Goal: Transaction & Acquisition: Obtain resource

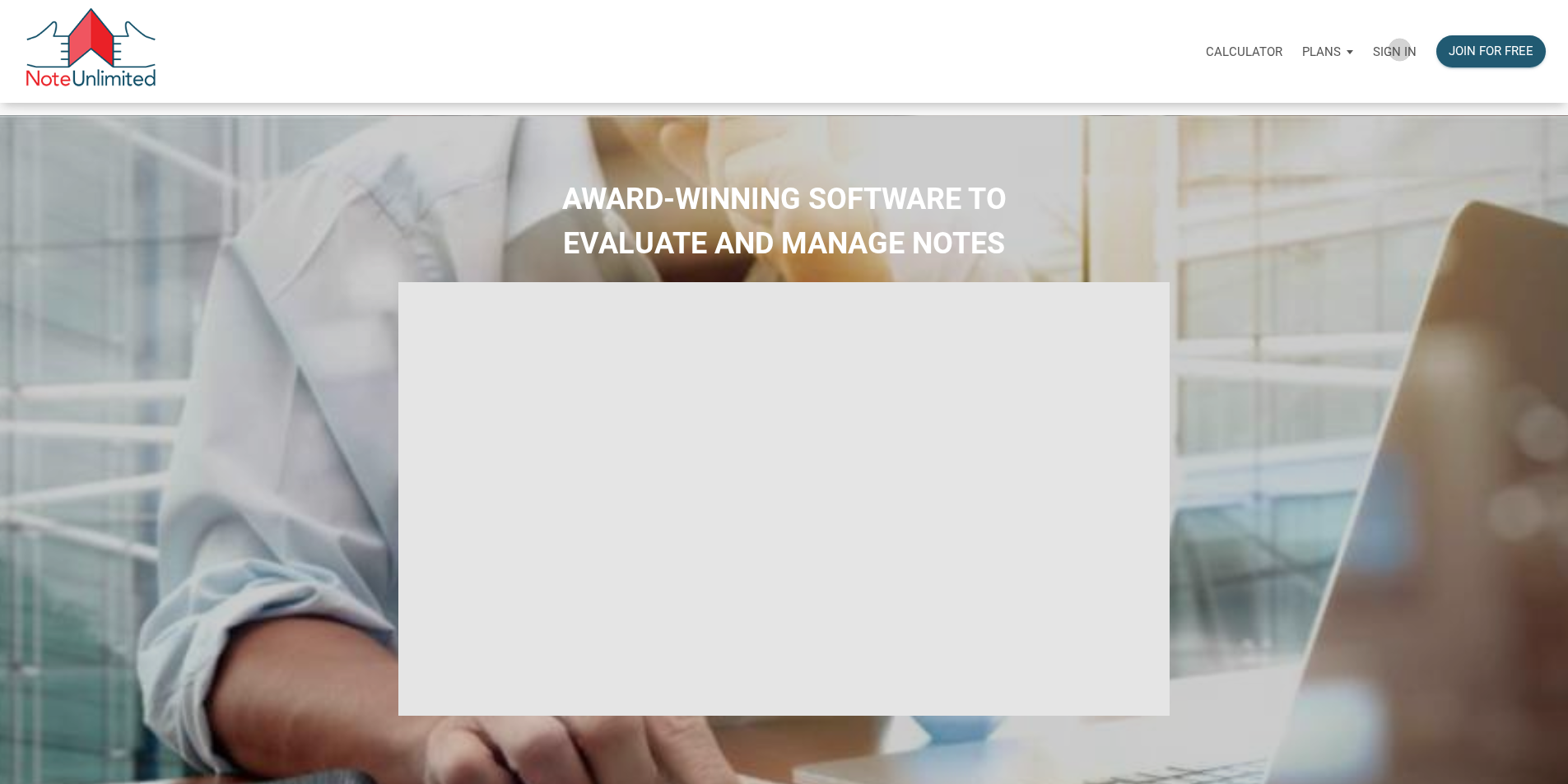
drag, startPoint x: 1341, startPoint y: 52, endPoint x: 1323, endPoint y: 68, distance: 24.1
click at [1373, 51] on p "Sign in" at bounding box center [1395, 52] width 44 height 15
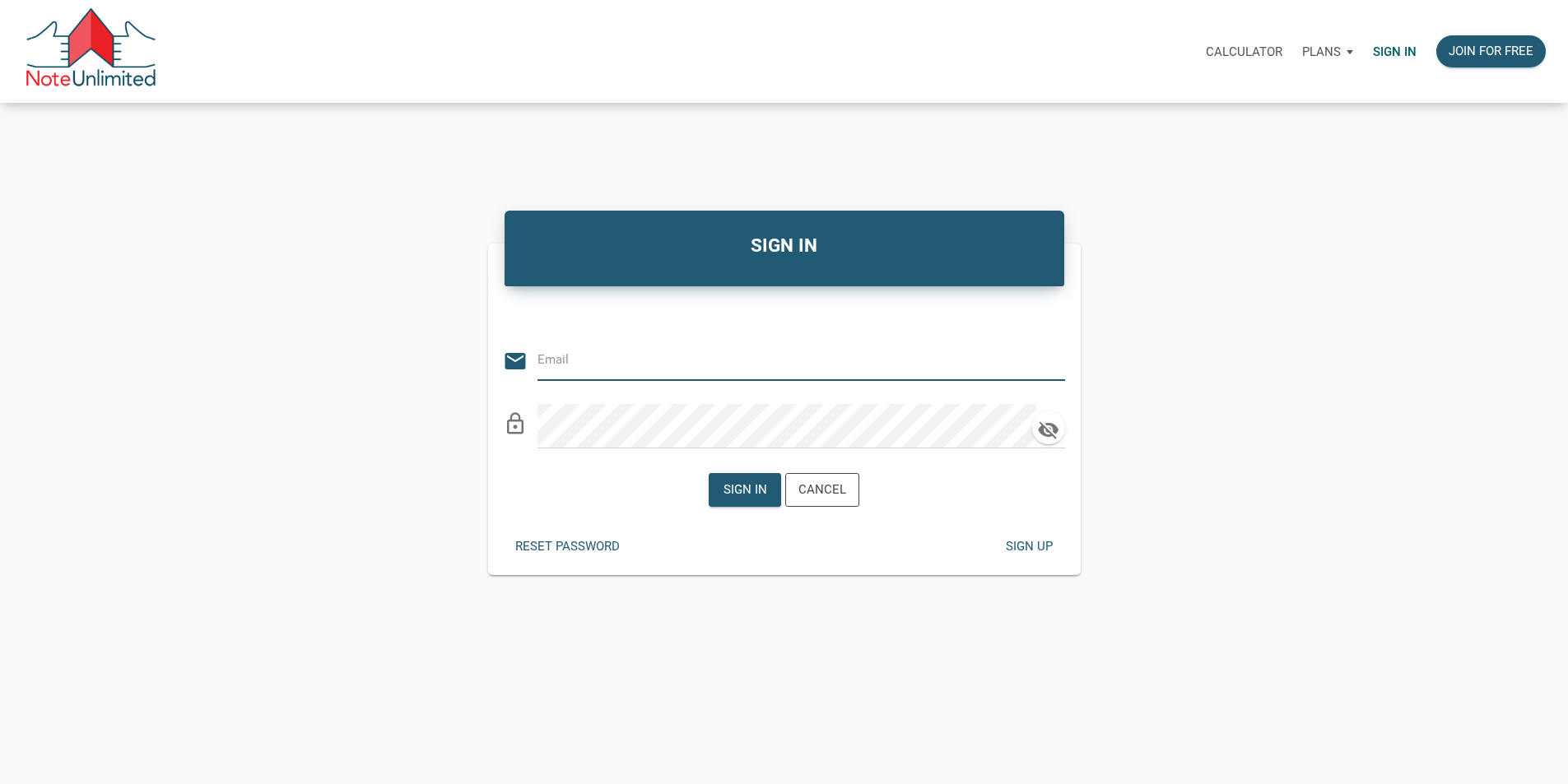
click at [617, 371] on input "email" at bounding box center [788, 360] width 503 height 37
type input "[EMAIL_ADDRESS][DOMAIN_NAME]"
click at [737, 500] on div "Sign in" at bounding box center [745, 490] width 44 height 19
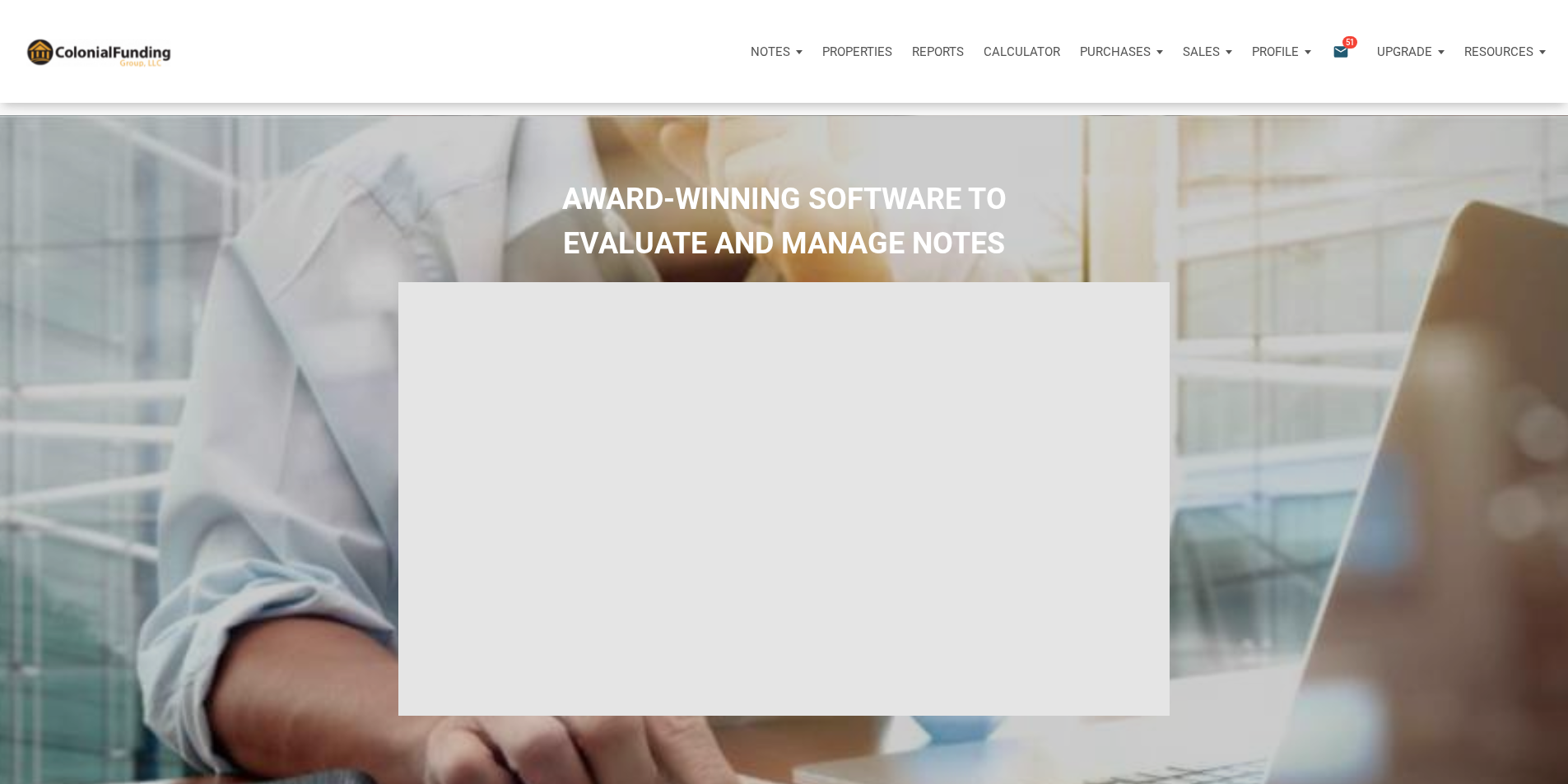
type input "Introduction to new features"
select select
click at [1252, 51] on p "Profile" at bounding box center [1275, 52] width 47 height 15
click at [1331, 53] on icon "email" at bounding box center [1341, 52] width 19 height 19
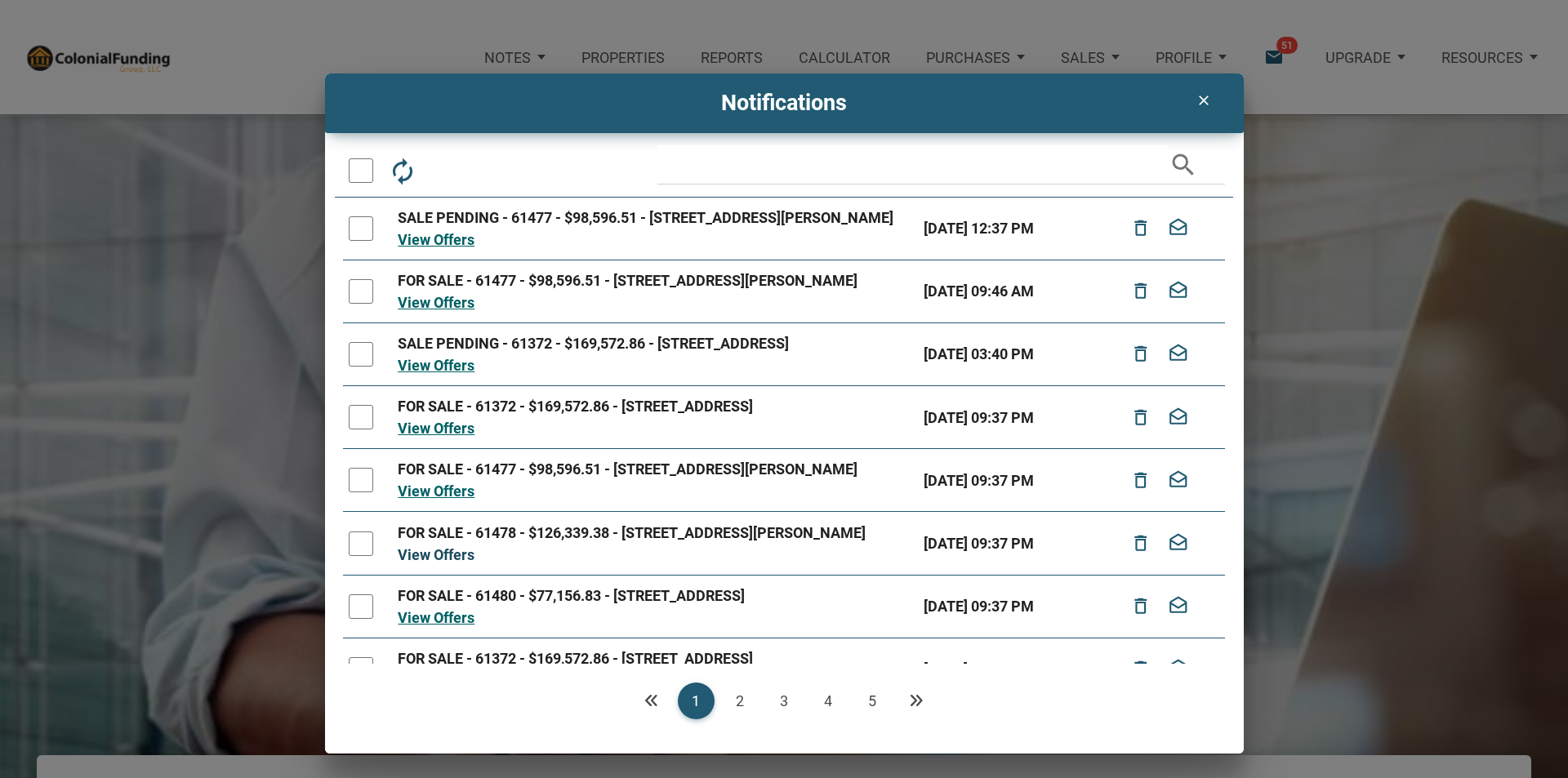
click at [445, 564] on link "View Offers" at bounding box center [436, 555] width 77 height 17
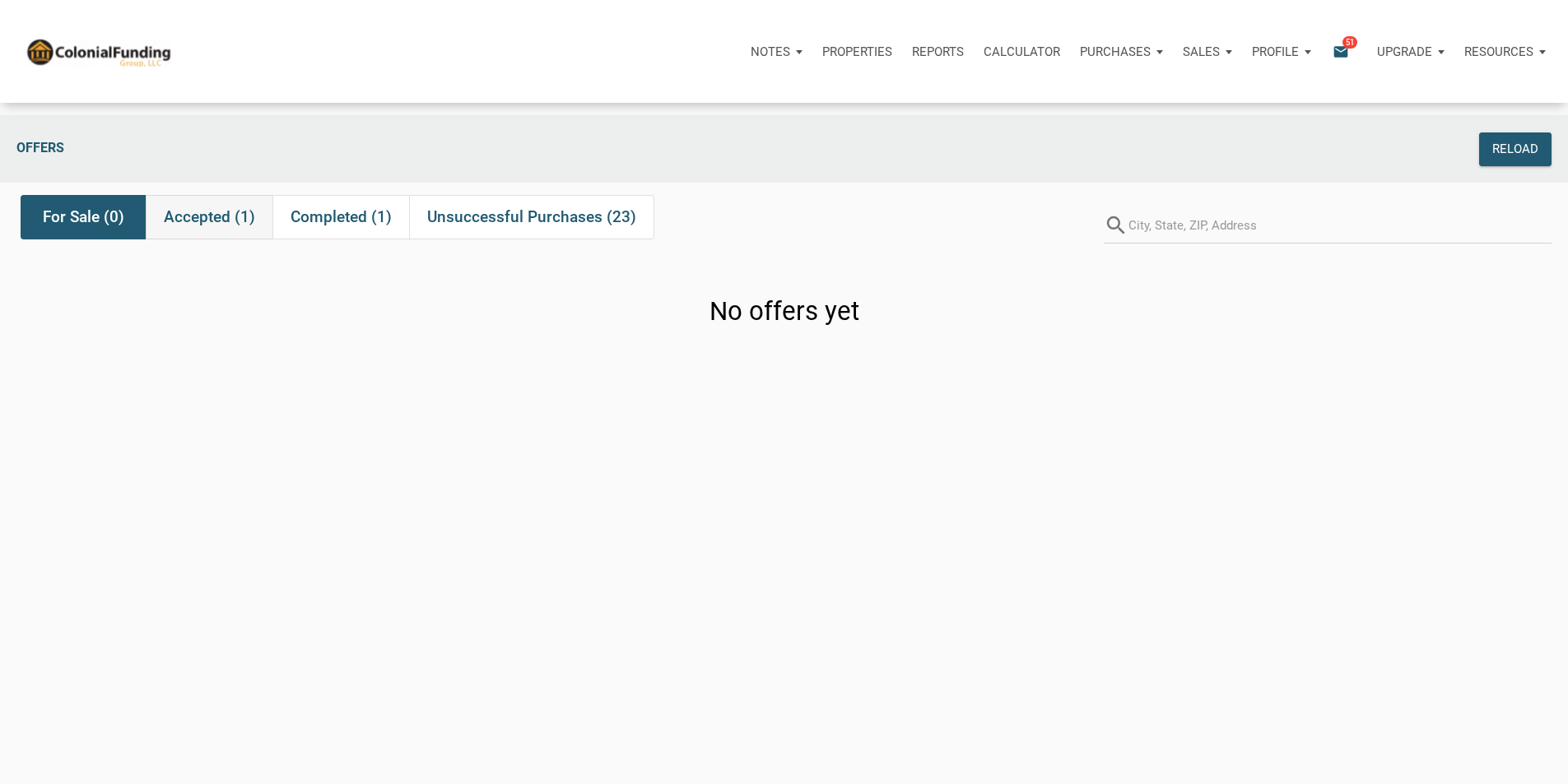
click at [205, 222] on span "Accepted (1)" at bounding box center [210, 217] width 91 height 19
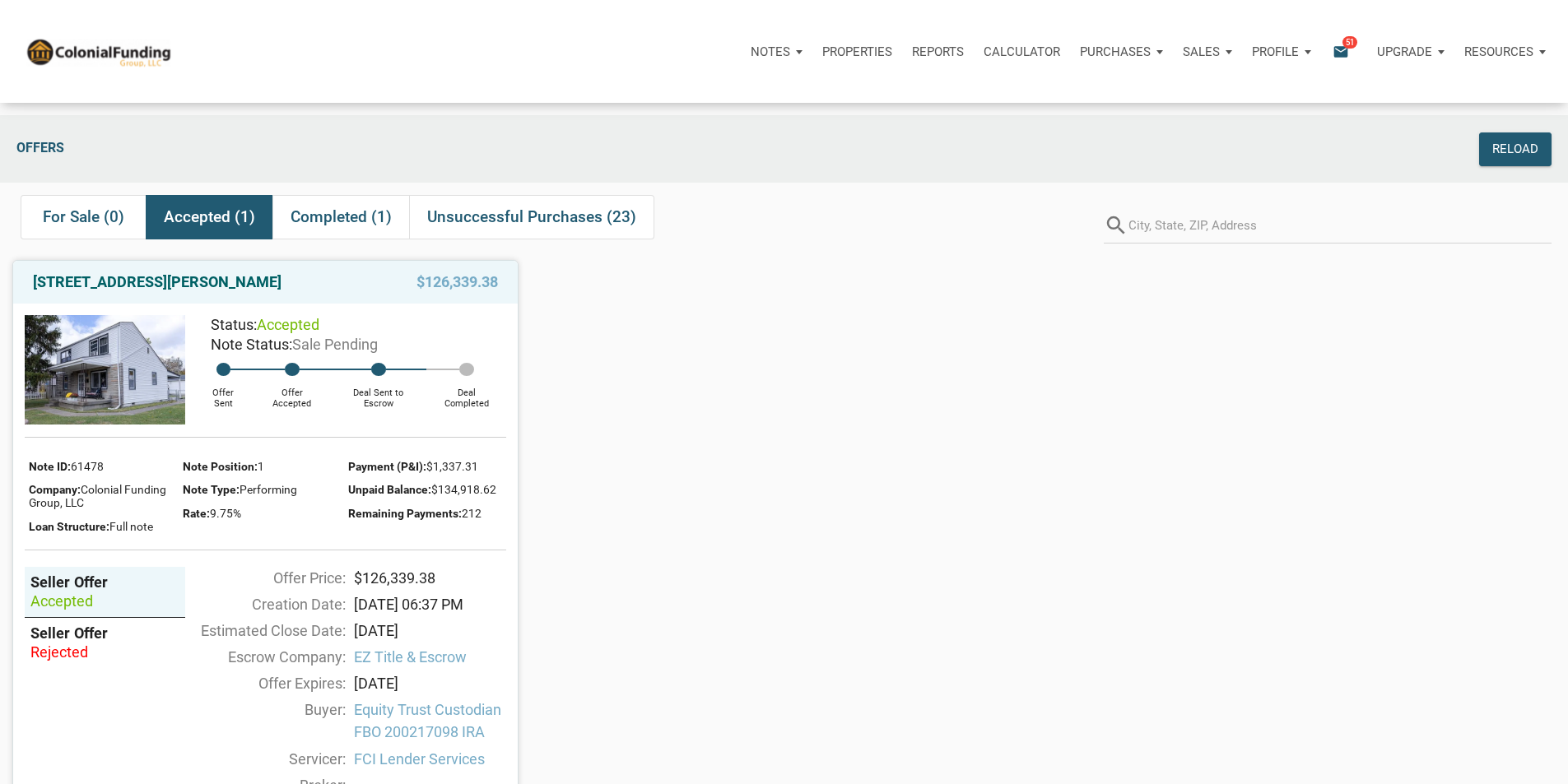
click at [131, 399] on img at bounding box center [104, 370] width 161 height 110
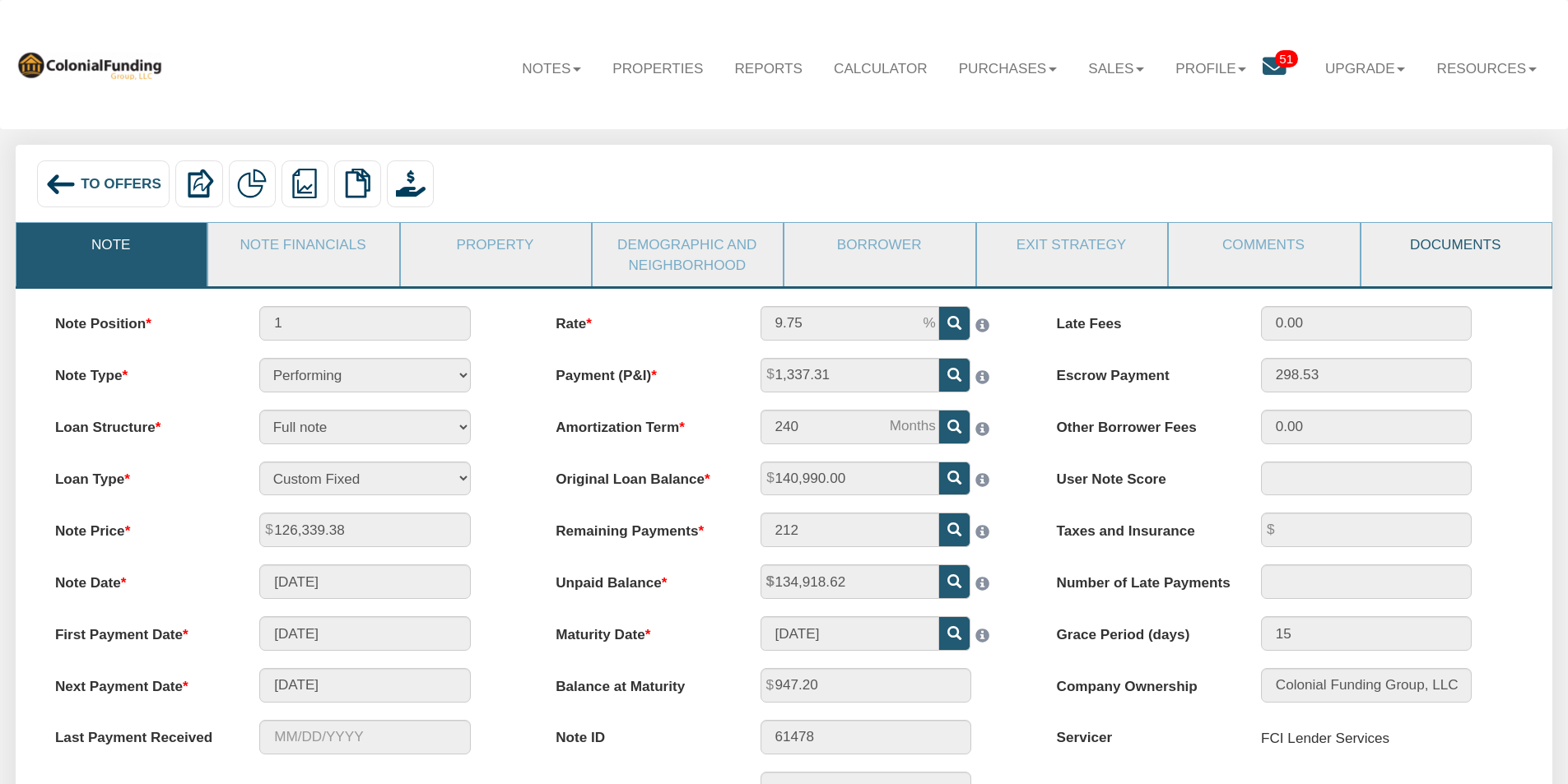
click at [1461, 235] on link "Documents" at bounding box center [1456, 244] width 189 height 43
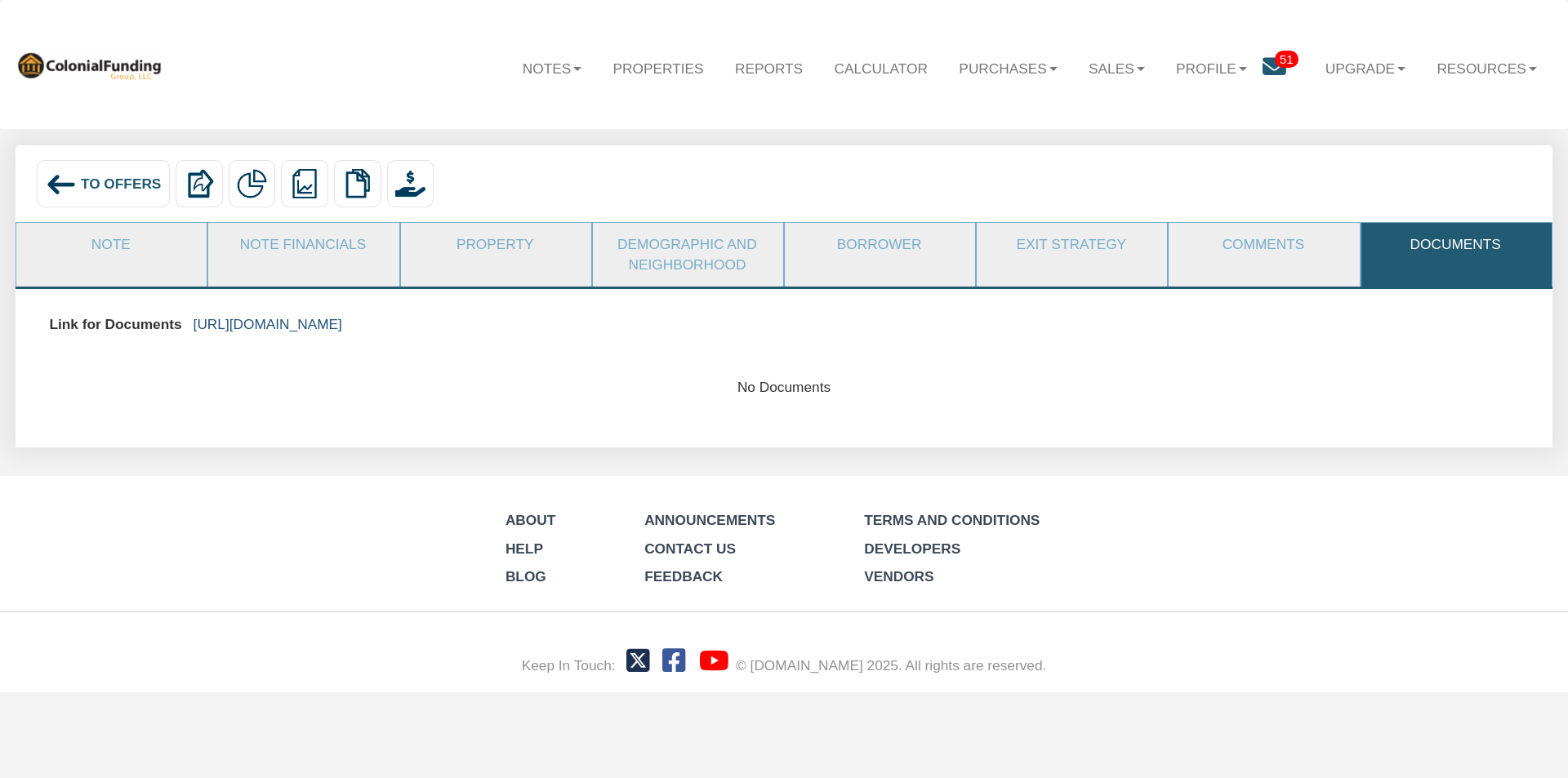
click at [342, 320] on link "https://colonialfundinggroup.sharepoint.com/:f:/s/operationsteam/EhwlkoxOj6xNh_…" at bounding box center [267, 324] width 149 height 17
